Goal: Check status: Check status

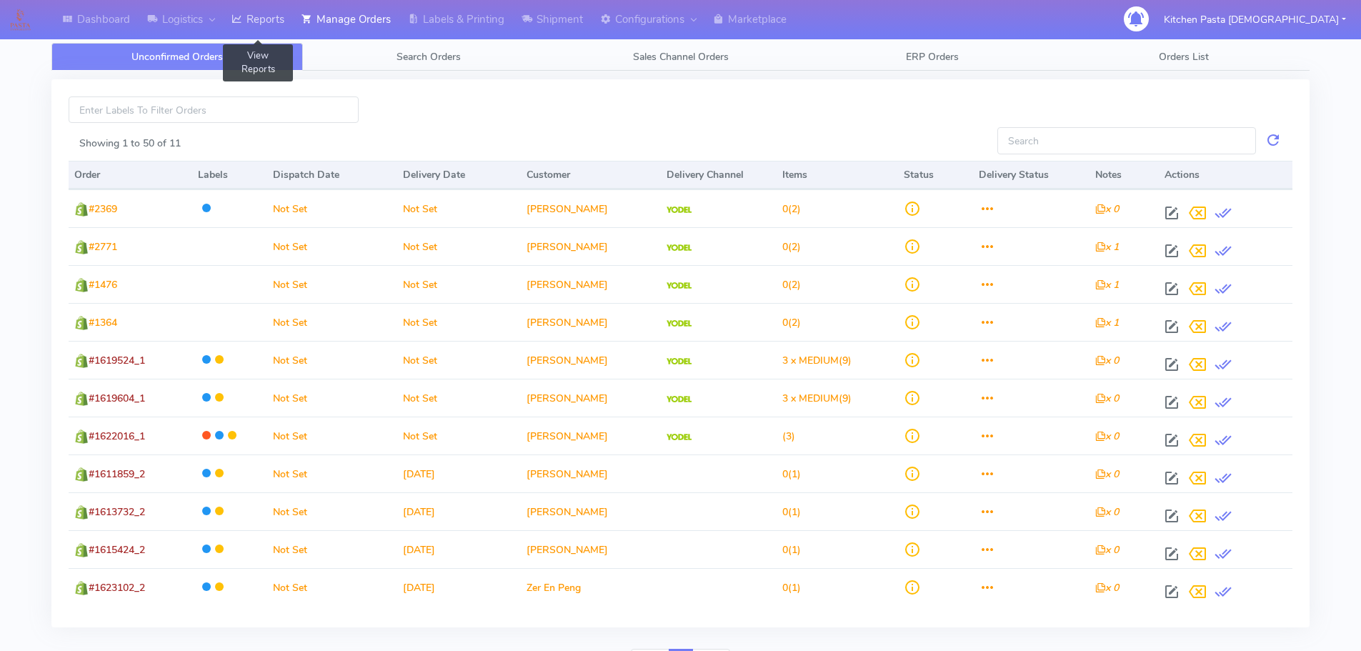
click at [277, 14] on link "Reports" at bounding box center [258, 19] width 70 height 39
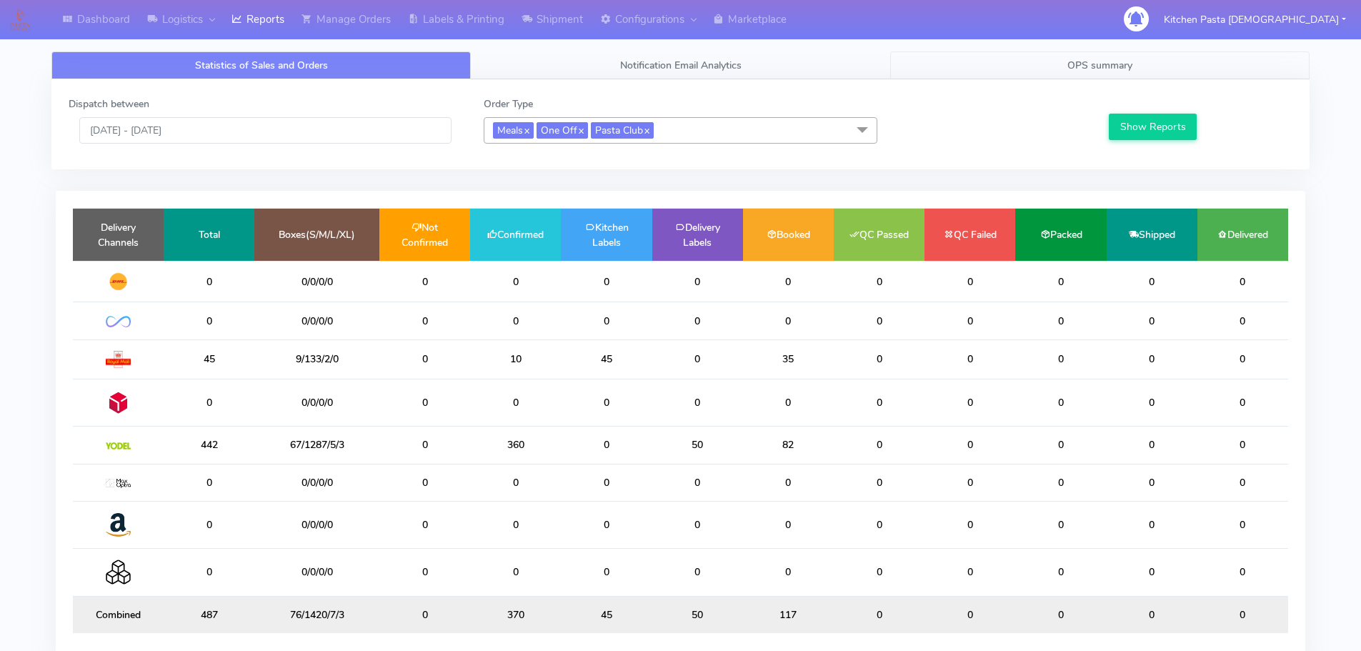
click at [1168, 68] on link "OPS summary" at bounding box center [1099, 65] width 419 height 28
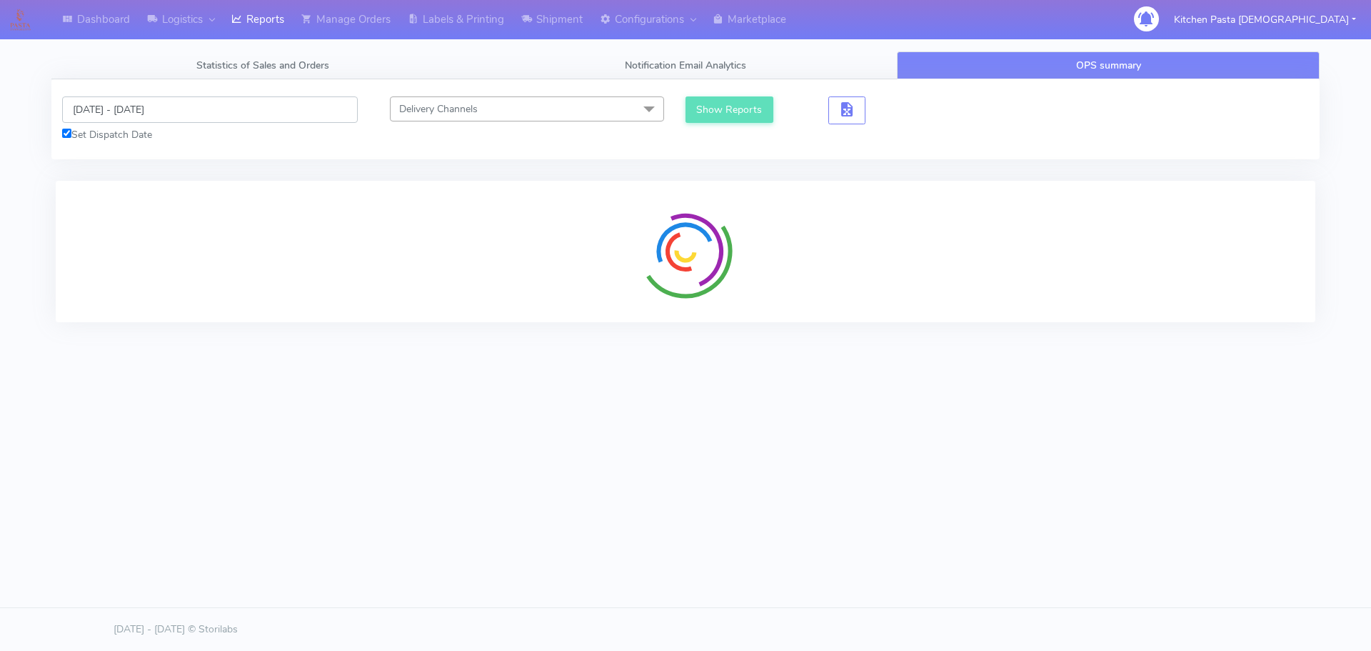
click at [139, 102] on input "[DATE] - [DATE]" at bounding box center [210, 109] width 296 height 26
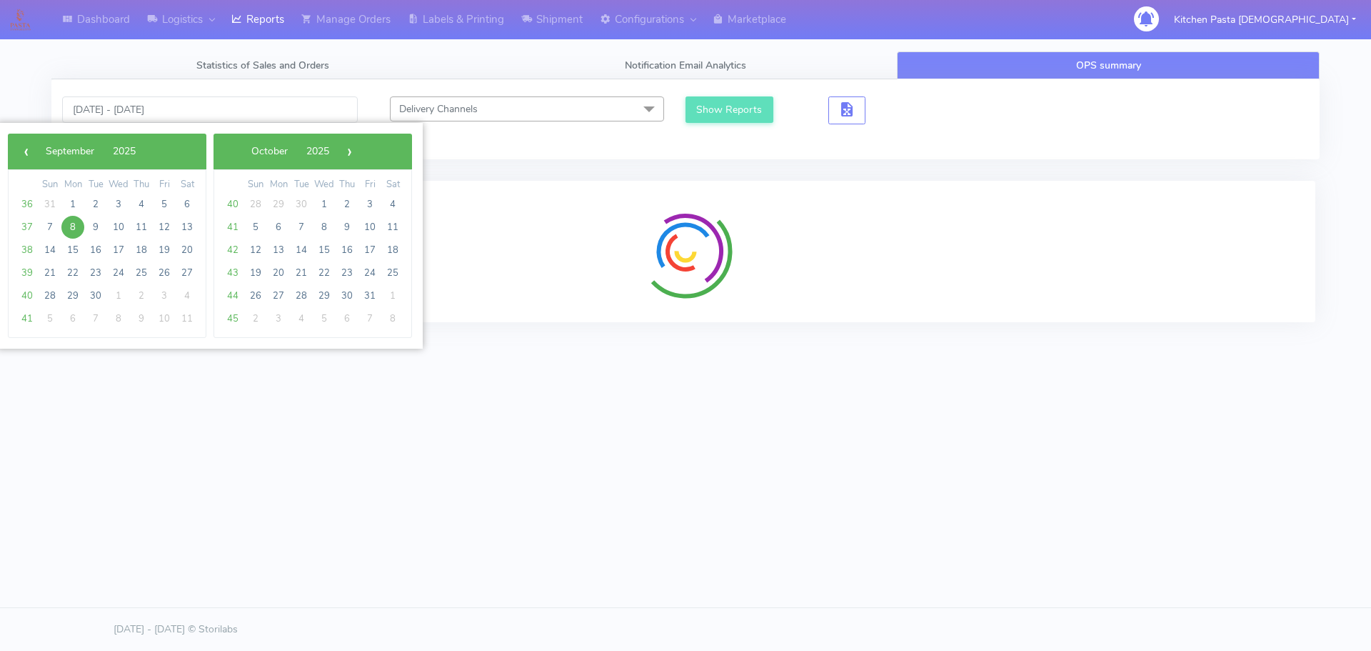
click at [66, 230] on span "8" at bounding box center [72, 227] width 23 height 23
click at [99, 230] on span "9" at bounding box center [95, 227] width 23 height 23
type input "[DATE] - [DATE]"
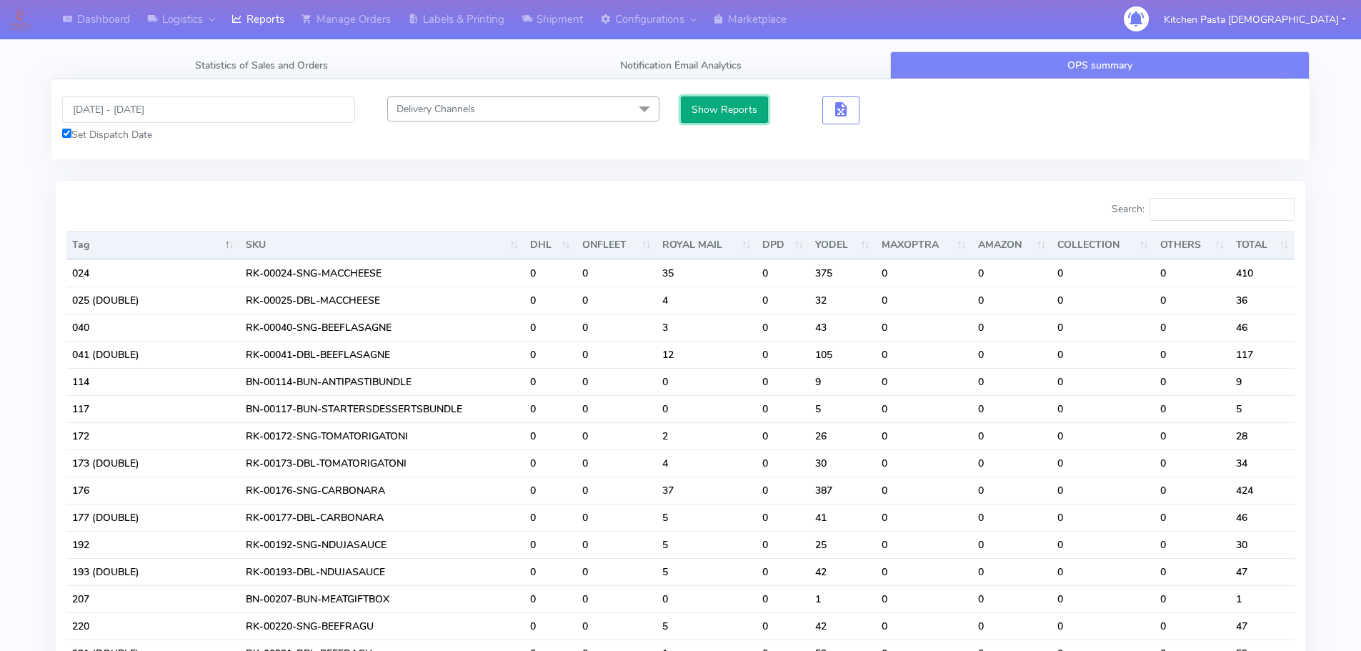
click at [753, 109] on button "Show Reports" at bounding box center [725, 109] width 88 height 26
click at [1198, 218] on input "Search:" at bounding box center [1221, 209] width 145 height 23
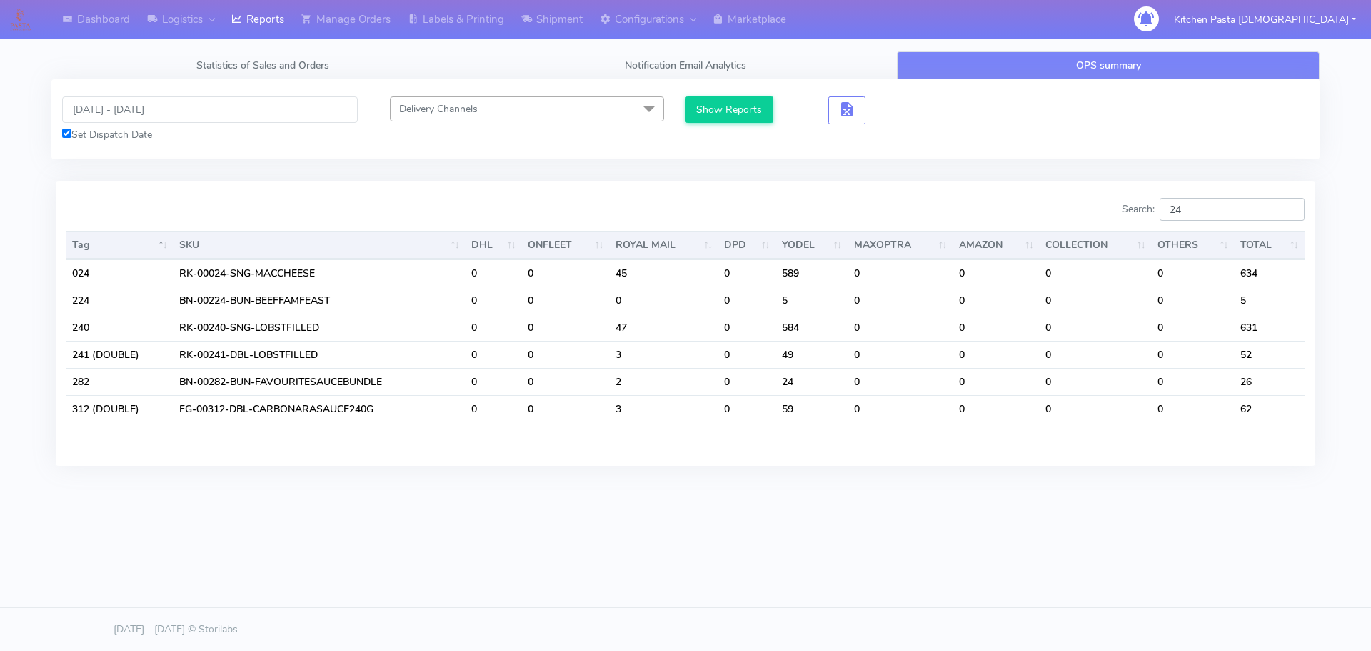
type input "2"
